Goal: Information Seeking & Learning: Learn about a topic

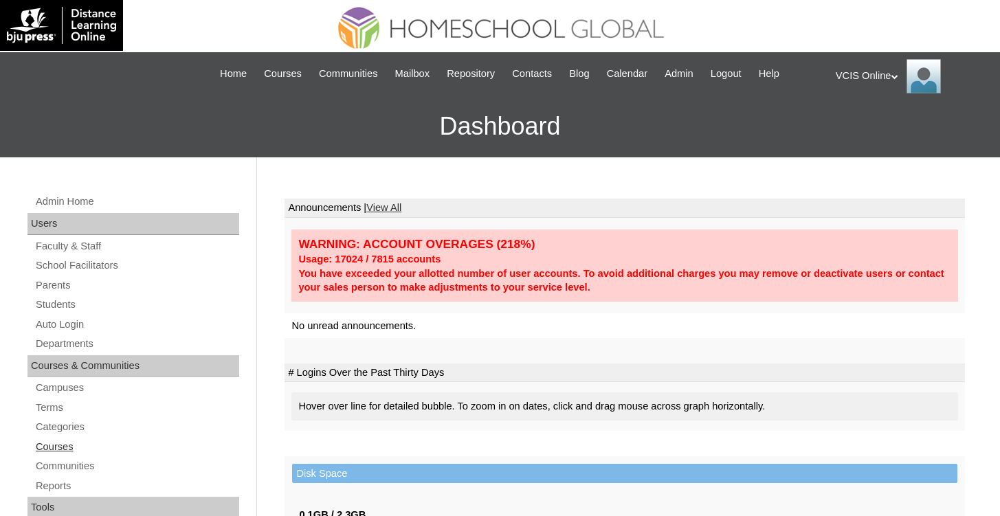
click at [71, 448] on link "Courses" at bounding box center [136, 447] width 205 height 17
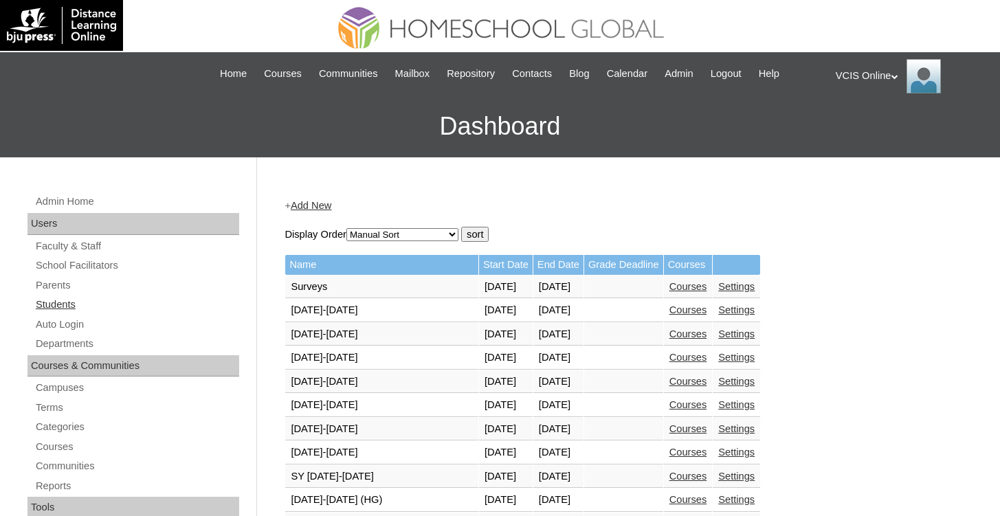
click at [73, 307] on link "Students" at bounding box center [136, 304] width 205 height 17
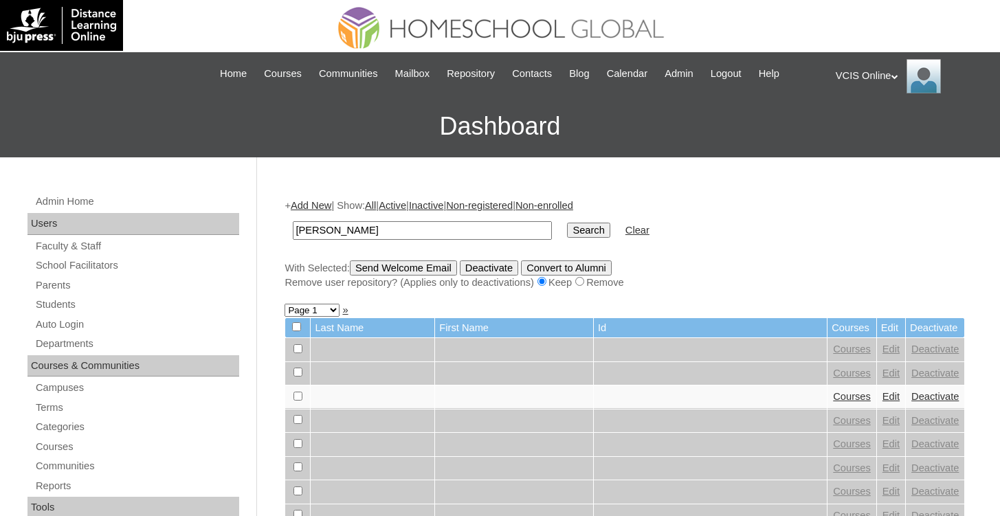
type input "noella"
click at [567, 223] on input "Search" at bounding box center [588, 230] width 43 height 15
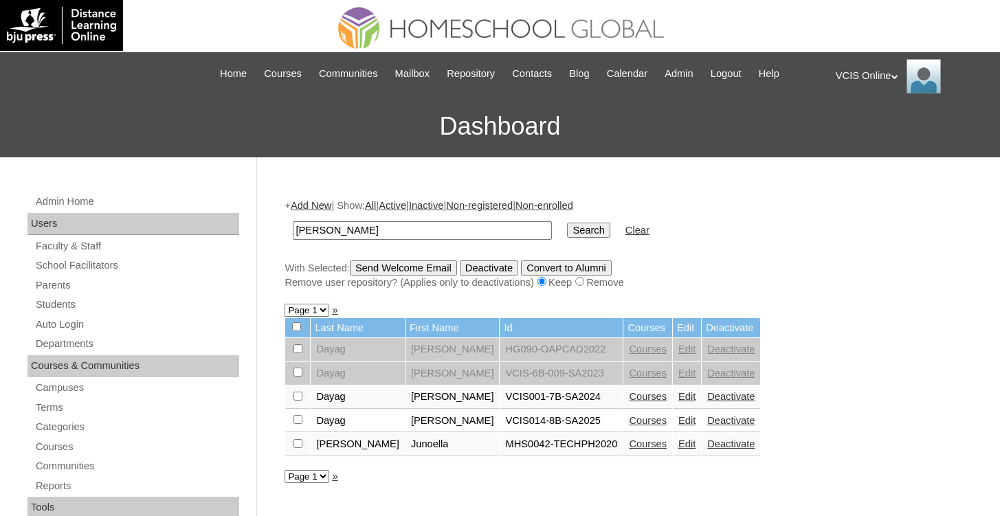
click at [629, 426] on link "Courses" at bounding box center [648, 420] width 38 height 11
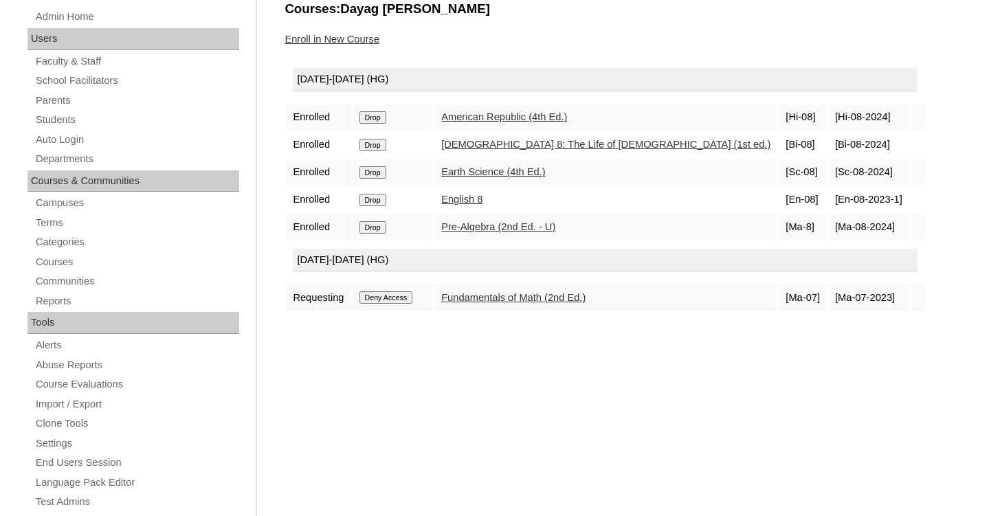
scroll to position [185, 0]
click at [483, 201] on link "English 8" at bounding box center [461, 199] width 41 height 11
click at [516, 224] on link "Pre-Algebra (2nd Ed. - U)" at bounding box center [498, 226] width 114 height 11
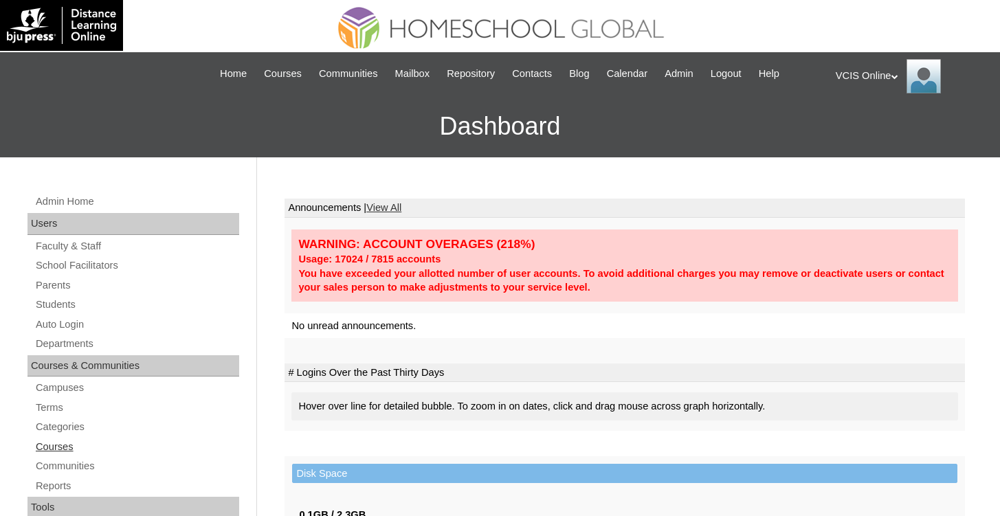
click at [65, 441] on link "Courses" at bounding box center [136, 447] width 205 height 17
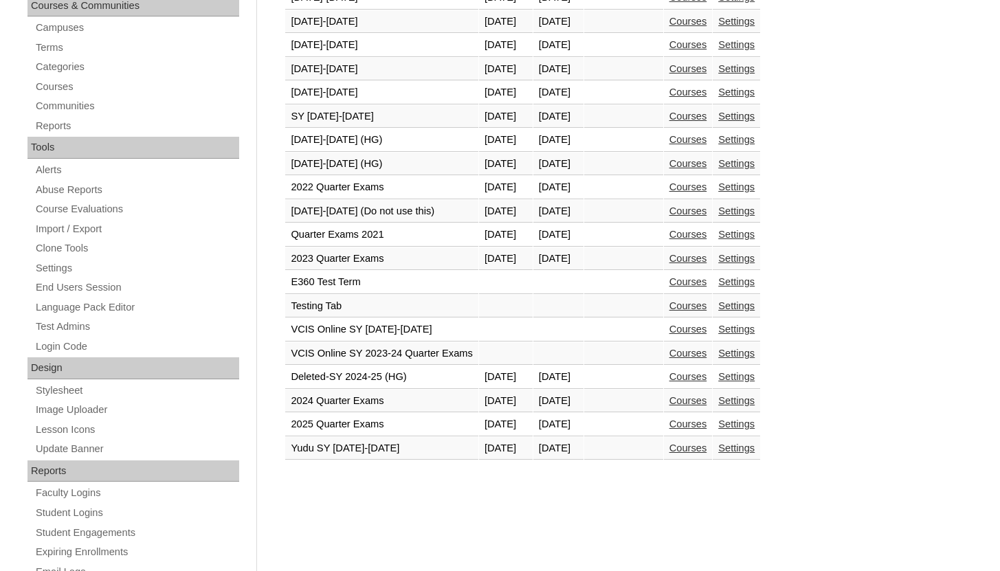
scroll to position [405, 0]
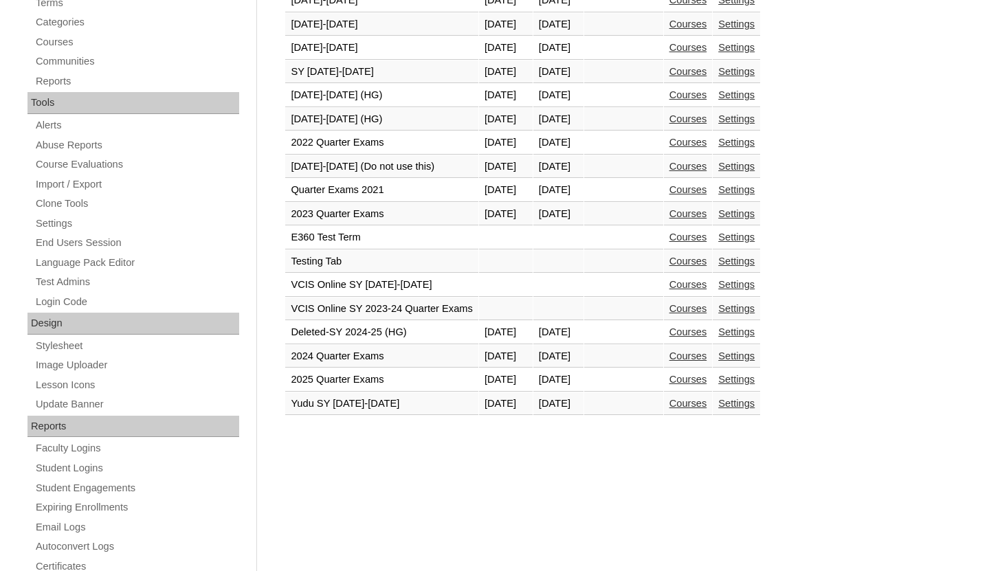
click at [707, 381] on link "Courses" at bounding box center [689, 379] width 38 height 11
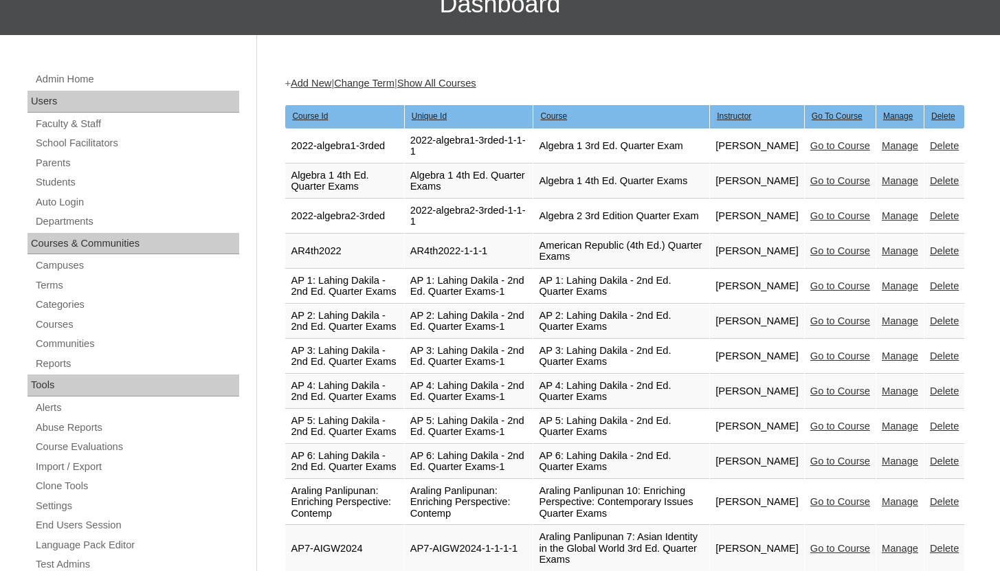
scroll to position [3028, 0]
